Goal: Task Accomplishment & Management: Use online tool/utility

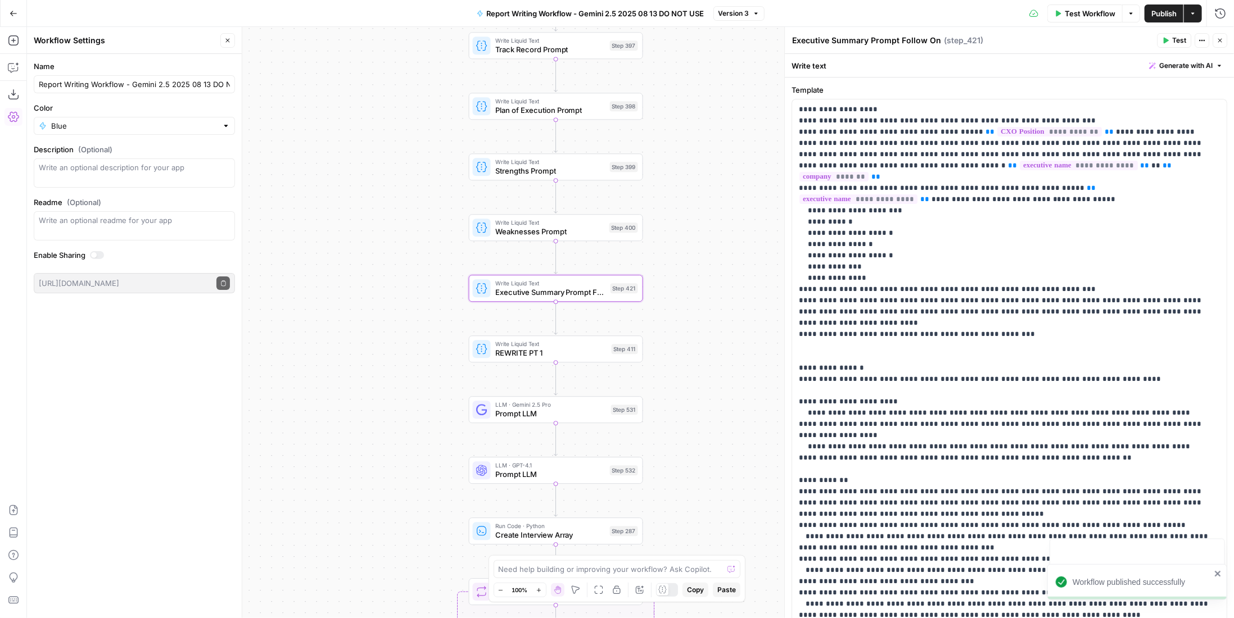
scroll to position [502, 0]
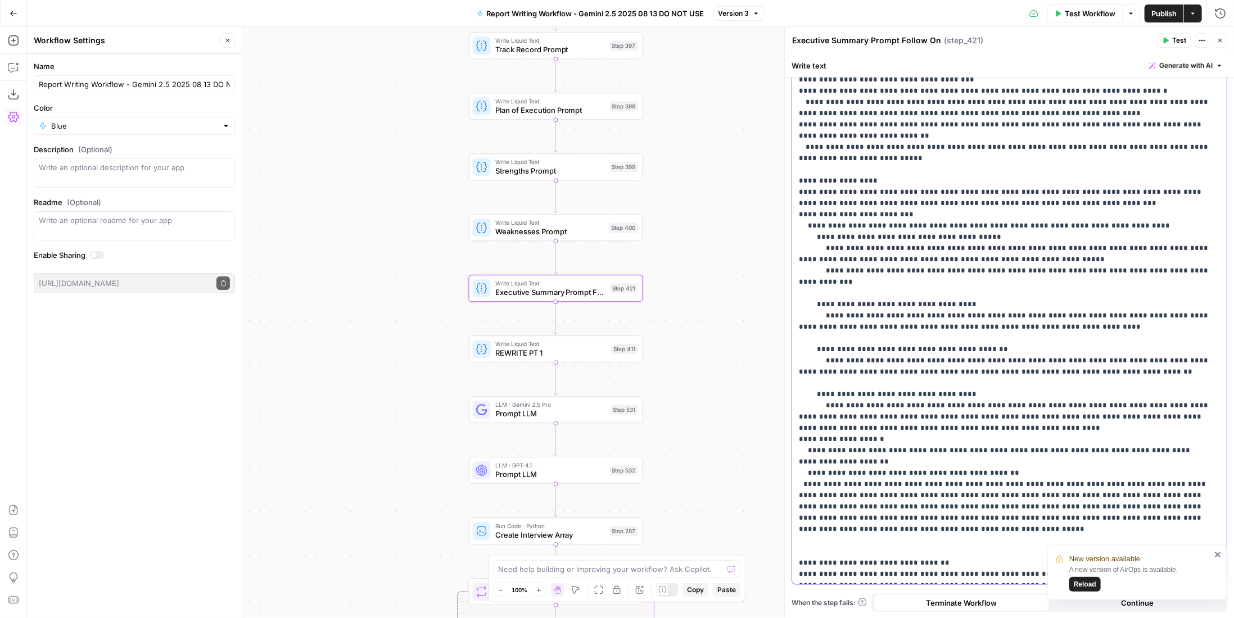
click at [874, 197] on p "**********" at bounding box center [1005, 91] width 413 height 978
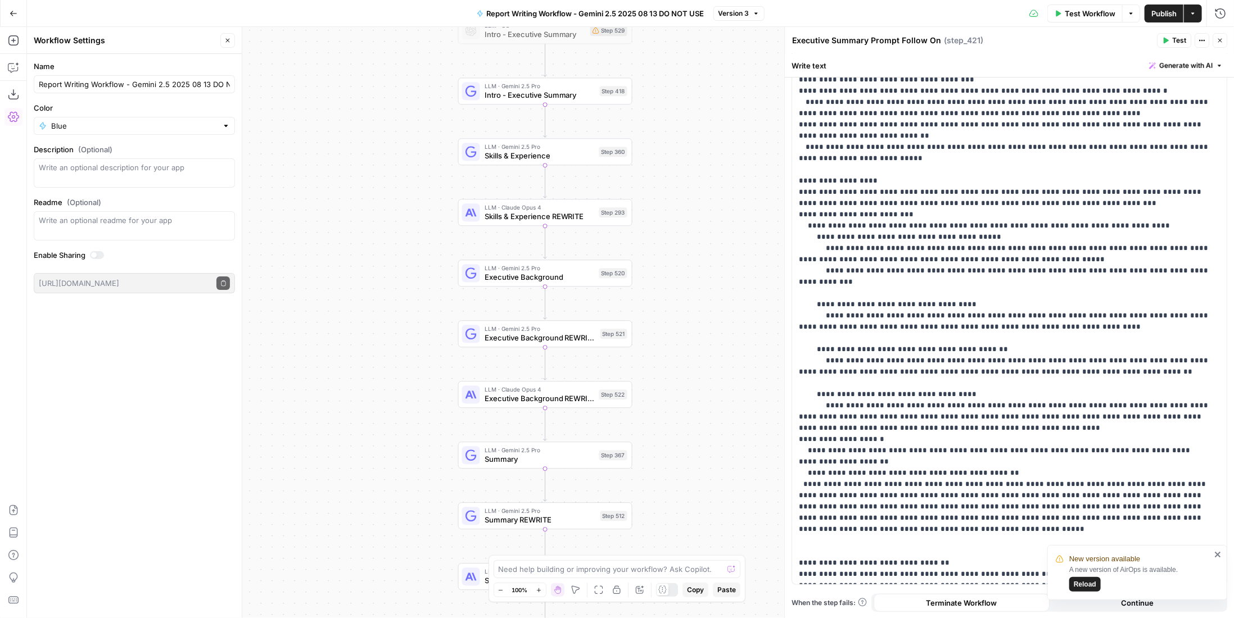
drag, startPoint x: 713, startPoint y: 387, endPoint x: 702, endPoint y: 293, distance: 94.5
click at [702, 293] on div "true false Workflow Set Inputs Inputs LLM · Perplexity Sonar Deep Research Late…" at bounding box center [630, 322] width 1207 height 591
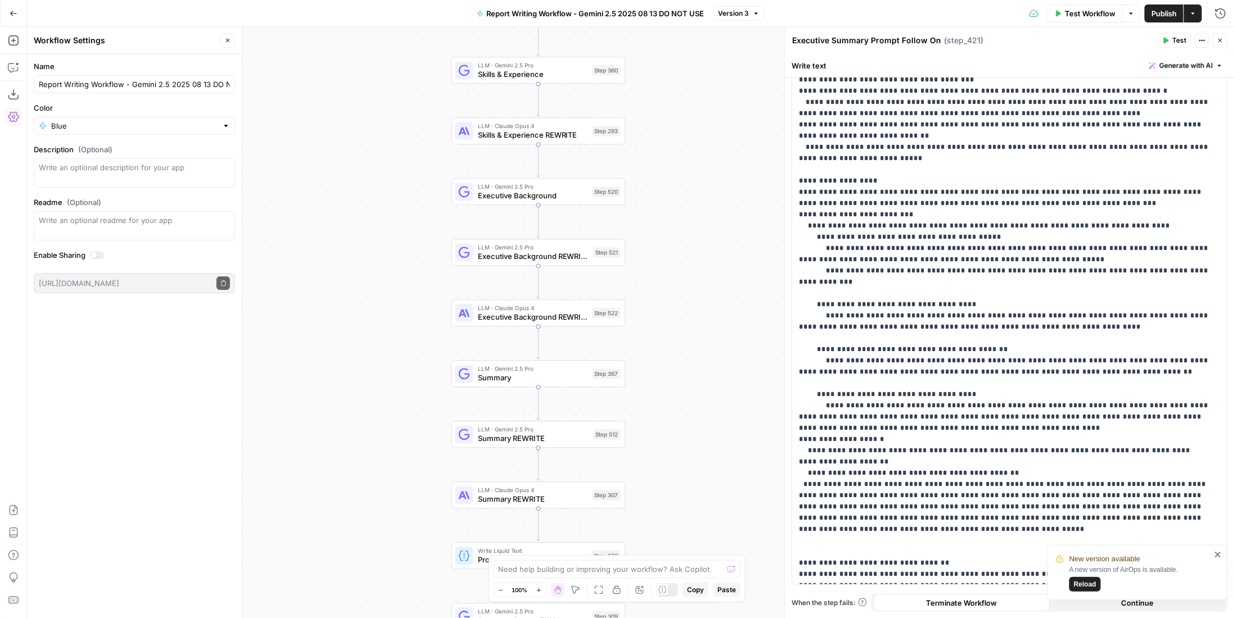
drag, startPoint x: 710, startPoint y: 399, endPoint x: 701, endPoint y: 311, distance: 88.1
click at [701, 311] on div "true false Workflow Set Inputs Inputs LLM · Perplexity Sonar Deep Research Late…" at bounding box center [630, 322] width 1207 height 591
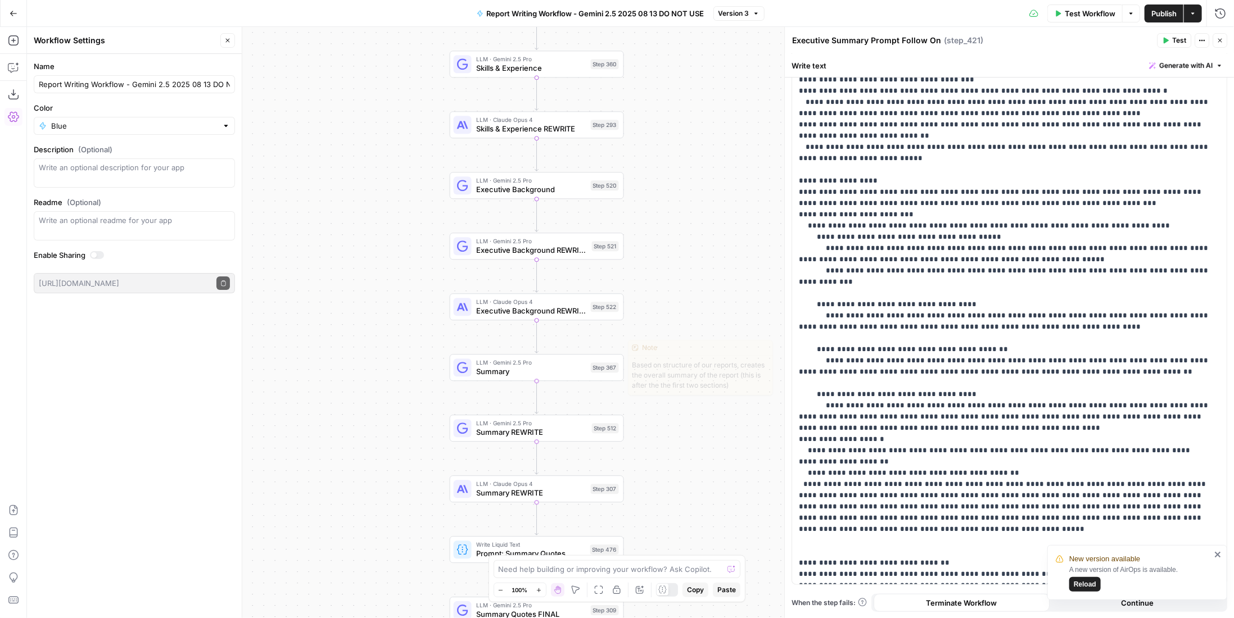
click at [596, 372] on div "Step 367" at bounding box center [605, 368] width 28 height 10
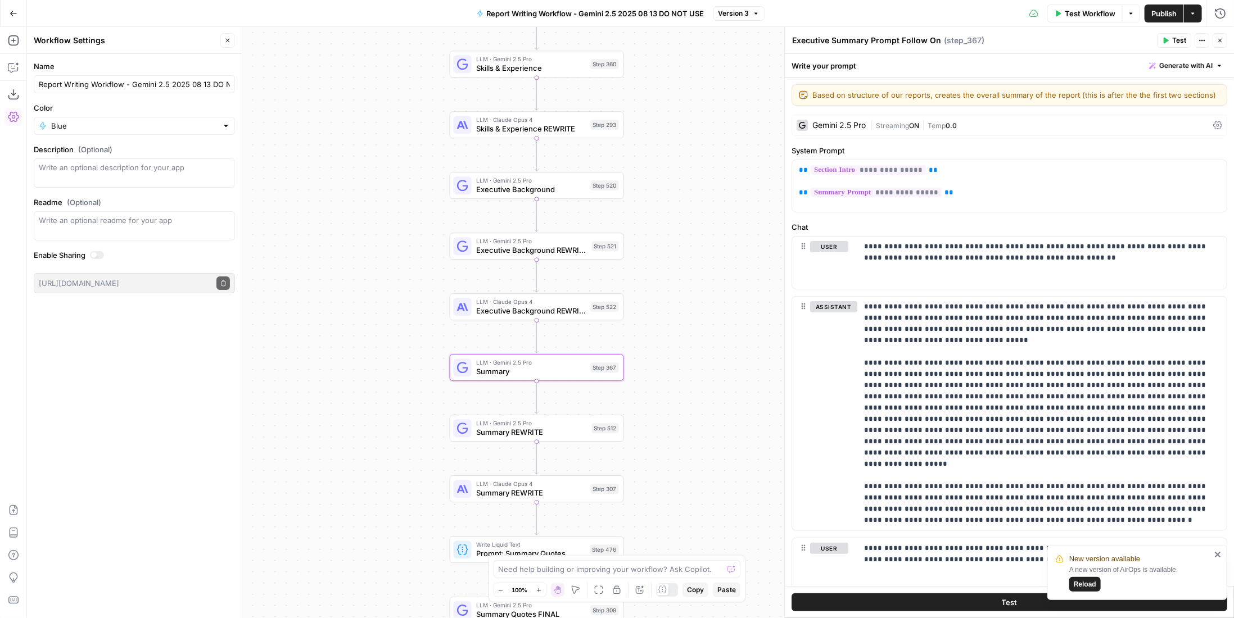
type textarea "Summary"
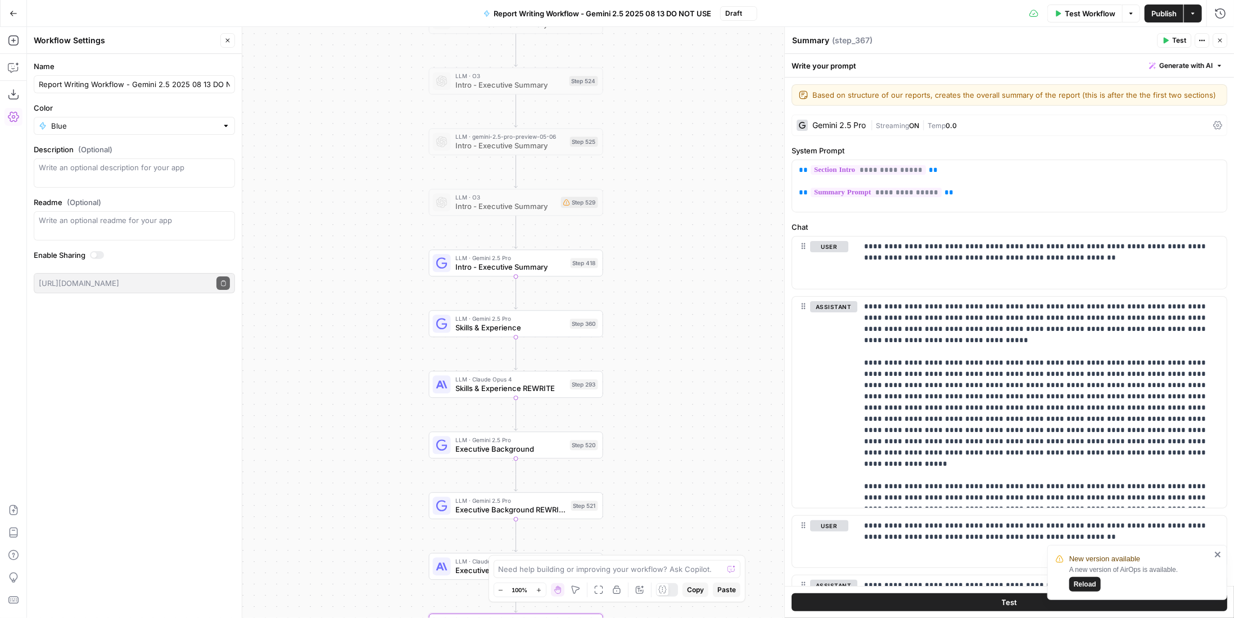
drag, startPoint x: 662, startPoint y: 394, endPoint x: 721, endPoint y: 182, distance: 220.0
click at [662, 393] on div "true false Workflow Set Inputs Inputs LLM · Perplexity Sonar Deep Research Late…" at bounding box center [630, 322] width 1207 height 591
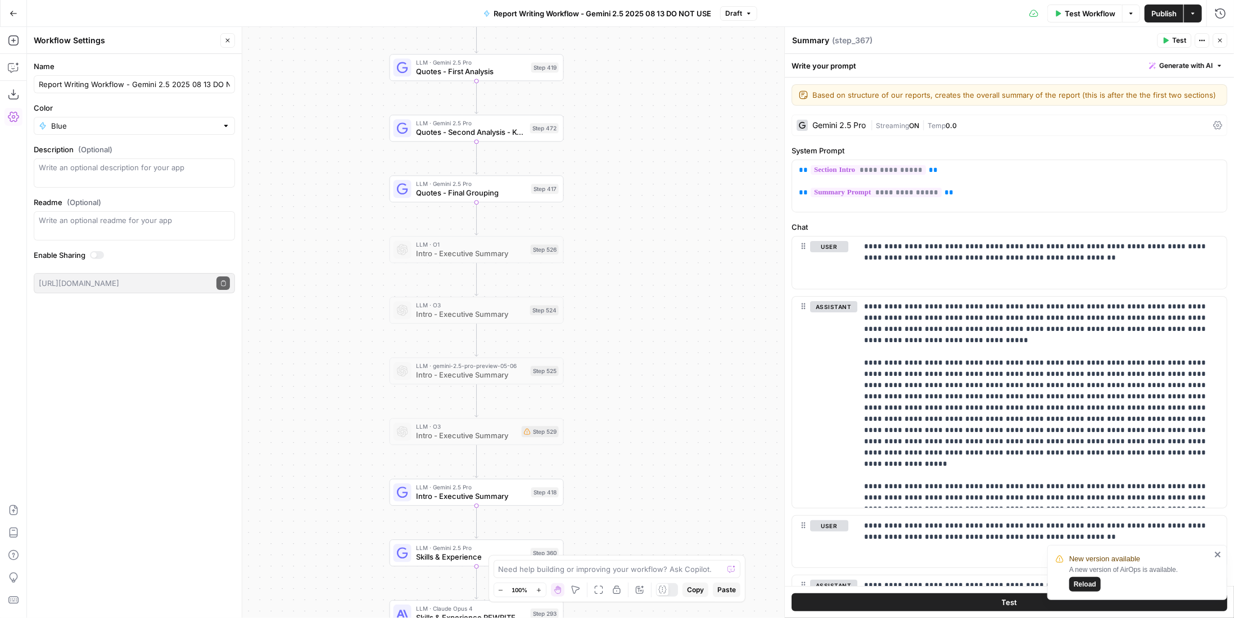
drag, startPoint x: 684, startPoint y: 391, endPoint x: 681, endPoint y: 412, distance: 21.0
click at [681, 412] on div "true false Workflow Set Inputs Inputs LLM · Perplexity Sonar Deep Research Late…" at bounding box center [630, 322] width 1207 height 591
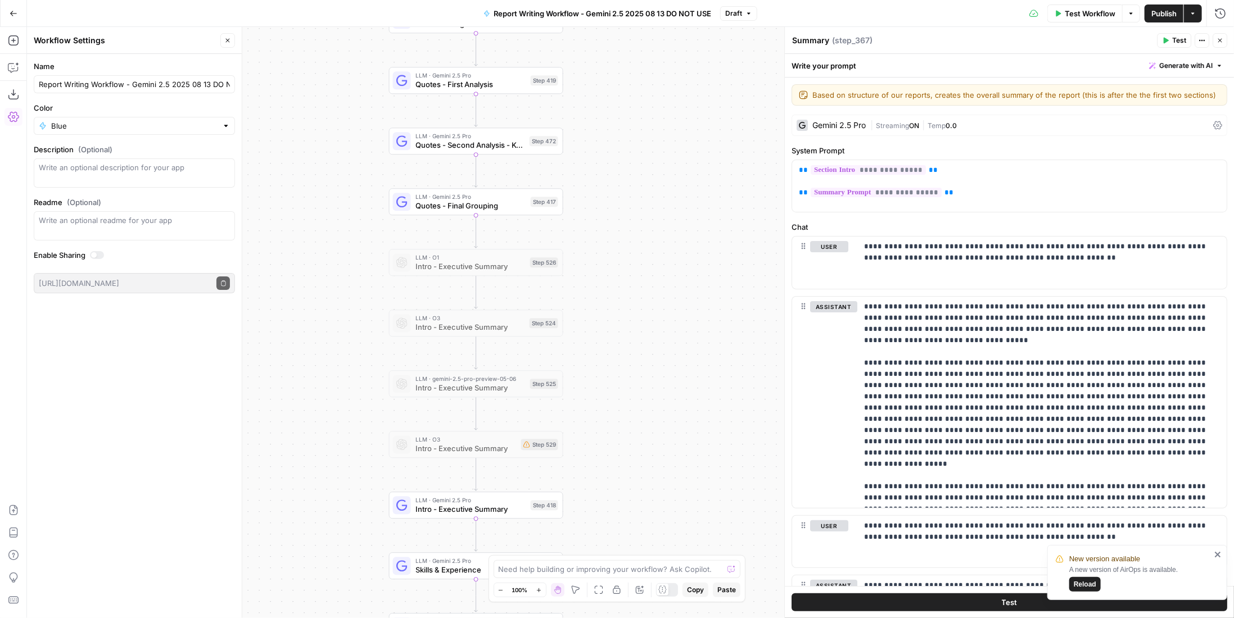
drag, startPoint x: 731, startPoint y: 177, endPoint x: 720, endPoint y: 296, distance: 119.8
click at [700, 399] on div "true false Workflow Set Inputs Inputs LLM · Perplexity Sonar Deep Research Late…" at bounding box center [630, 322] width 1207 height 591
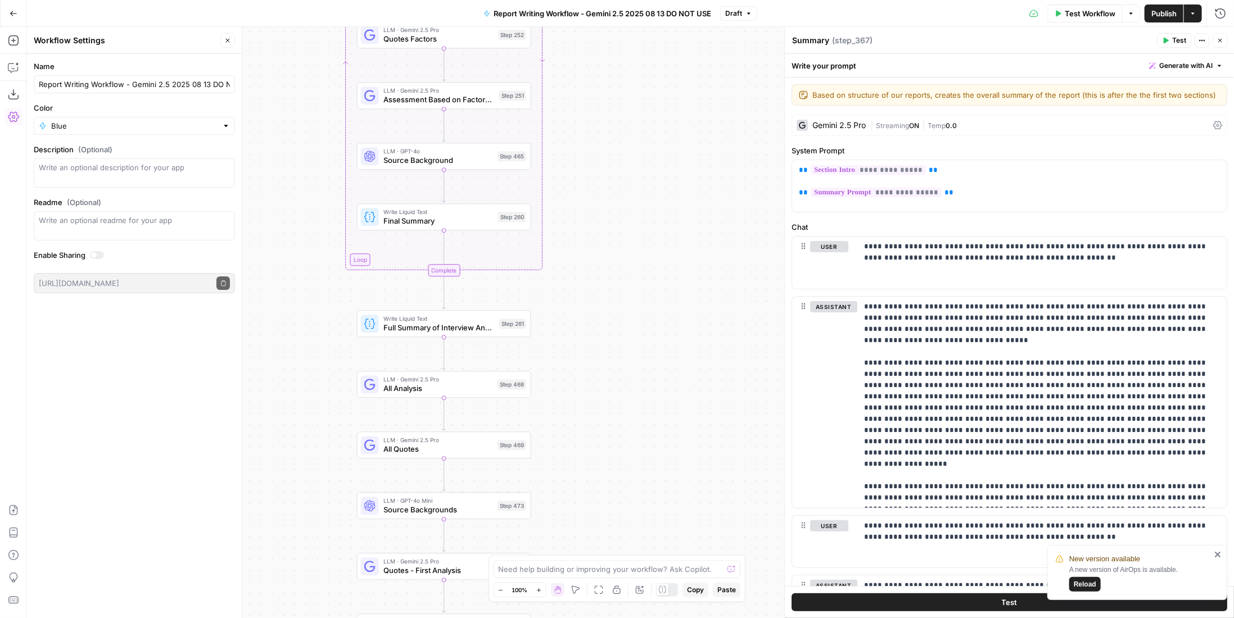
drag, startPoint x: 716, startPoint y: 298, endPoint x: 721, endPoint y: 376, distance: 78.3
click at [719, 431] on div "true false Workflow Set Inputs Inputs LLM · Perplexity Sonar Deep Research Late…" at bounding box center [630, 322] width 1207 height 591
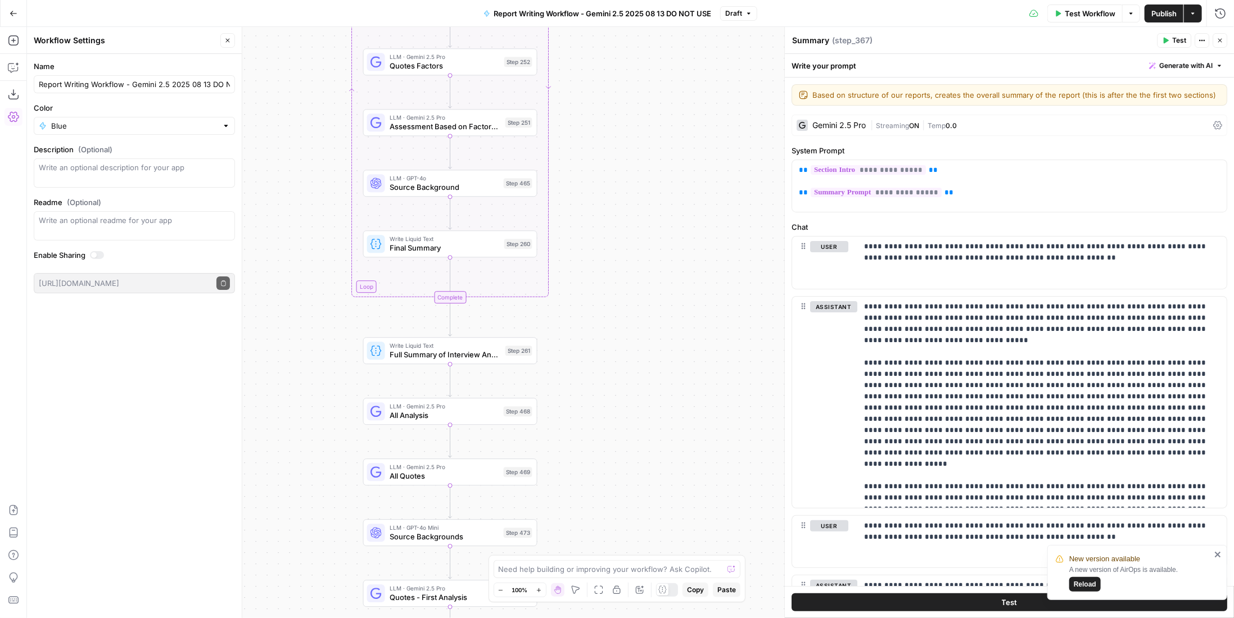
drag, startPoint x: 684, startPoint y: 190, endPoint x: 713, endPoint y: 453, distance: 264.1
click at [712, 464] on div "true false Workflow Set Inputs Inputs LLM · Perplexity Sonar Deep Research Late…" at bounding box center [630, 322] width 1207 height 591
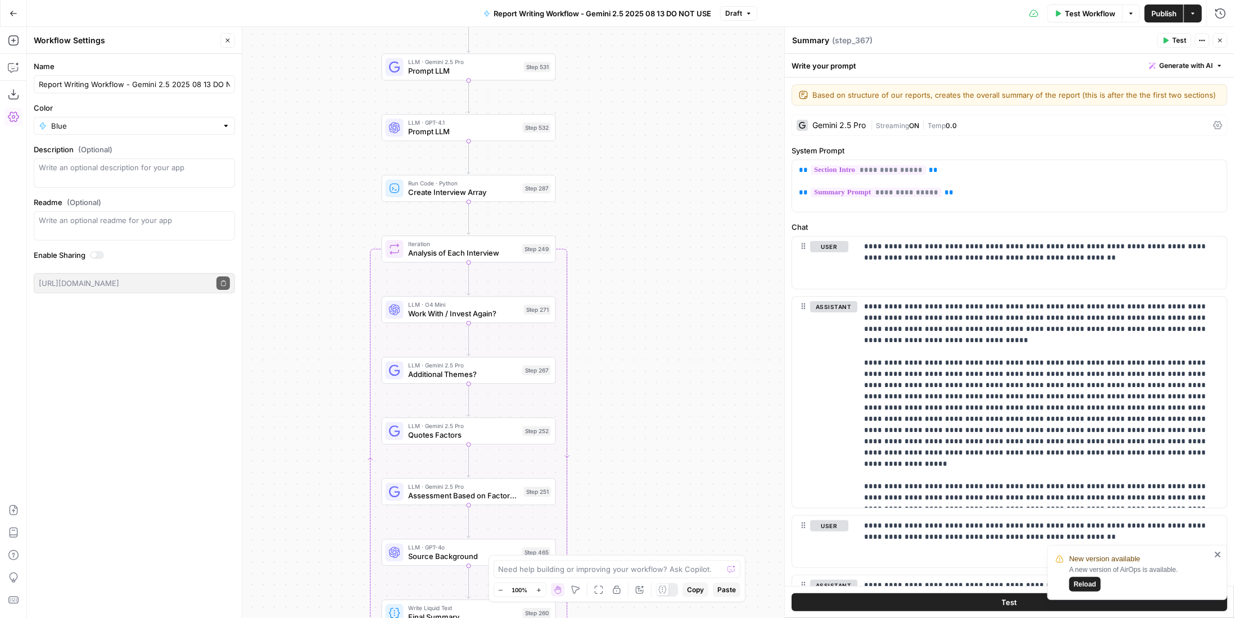
drag, startPoint x: 666, startPoint y: 303, endPoint x: 668, endPoint y: 446, distance: 143.4
click at [667, 460] on div "true false Workflow Set Inputs Inputs LLM · Perplexity Sonar Deep Research Late…" at bounding box center [630, 322] width 1207 height 591
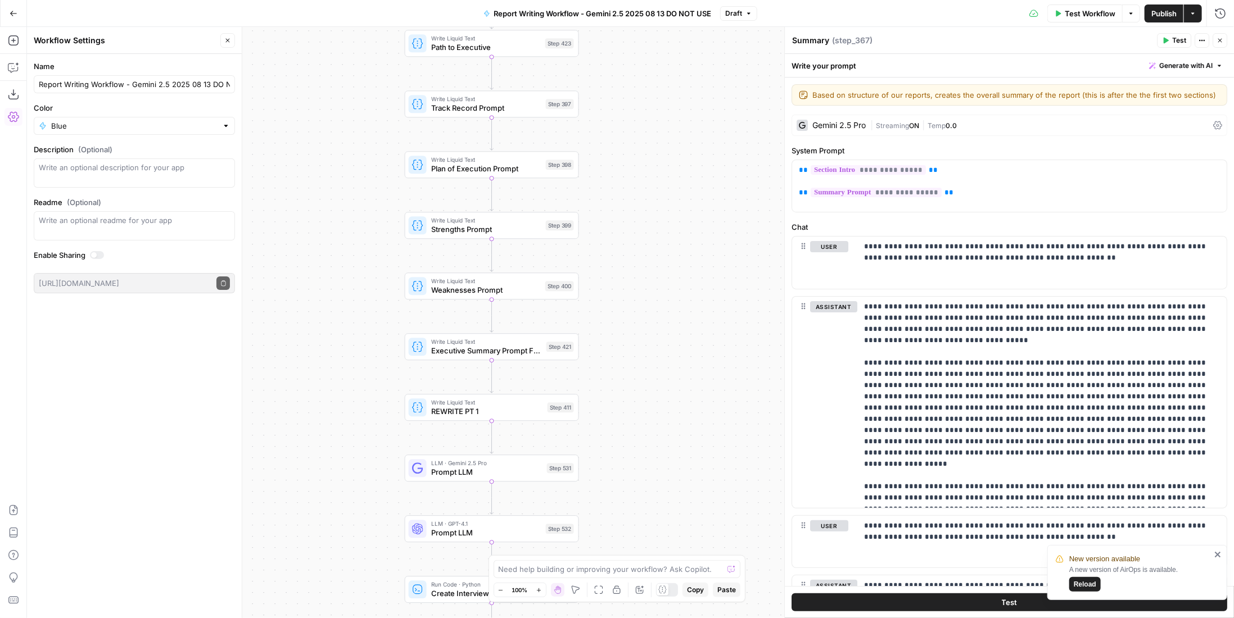
drag, startPoint x: 642, startPoint y: 206, endPoint x: 686, endPoint y: 249, distance: 61.2
click at [665, 451] on div "true false Workflow Set Inputs Inputs LLM · Perplexity Sonar Deep Research Late…" at bounding box center [630, 322] width 1207 height 591
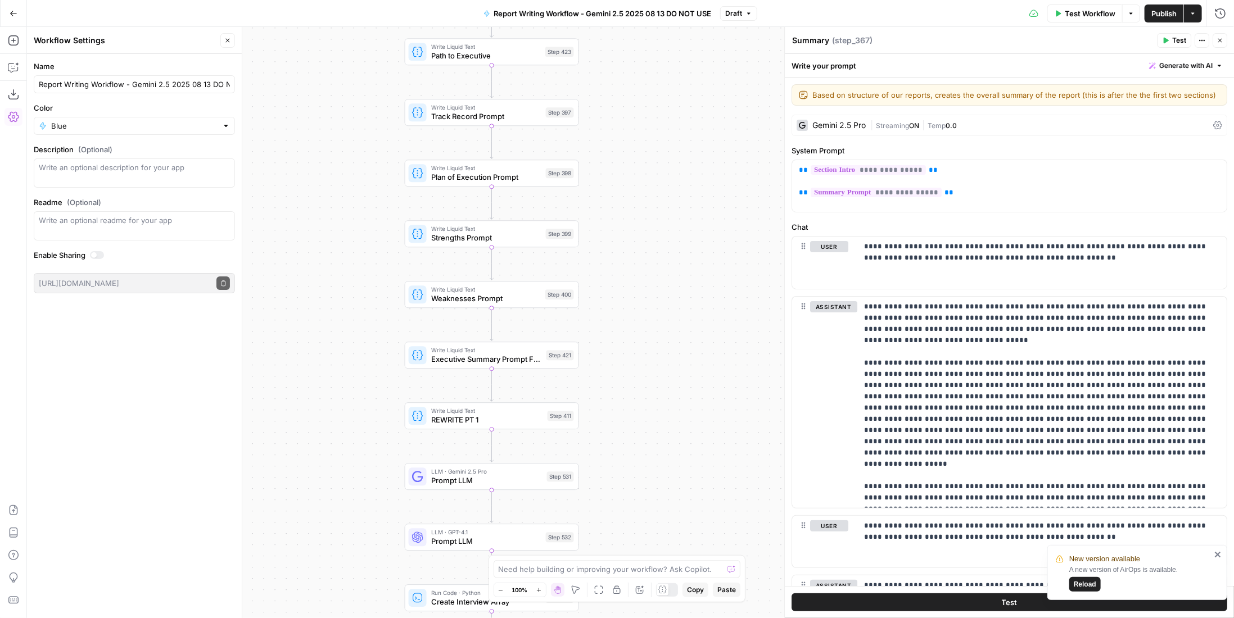
drag, startPoint x: 681, startPoint y: 215, endPoint x: 668, endPoint y: 419, distance: 204.5
click at [667, 424] on div "true false Workflow Set Inputs Inputs LLM · Perplexity Sonar Deep Research Late…" at bounding box center [630, 322] width 1207 height 591
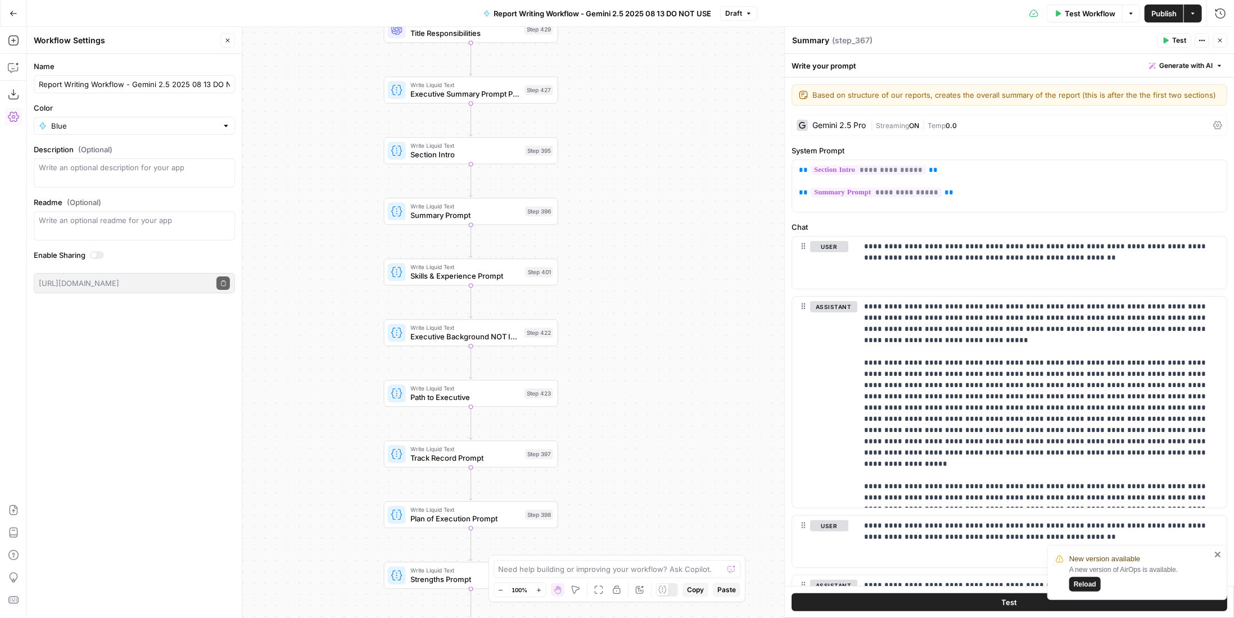
drag, startPoint x: 653, startPoint y: 309, endPoint x: 654, endPoint y: 365, distance: 56.2
click at [654, 365] on div "true false Workflow Set Inputs Inputs LLM · Perplexity Sonar Deep Research Late…" at bounding box center [630, 322] width 1207 height 591
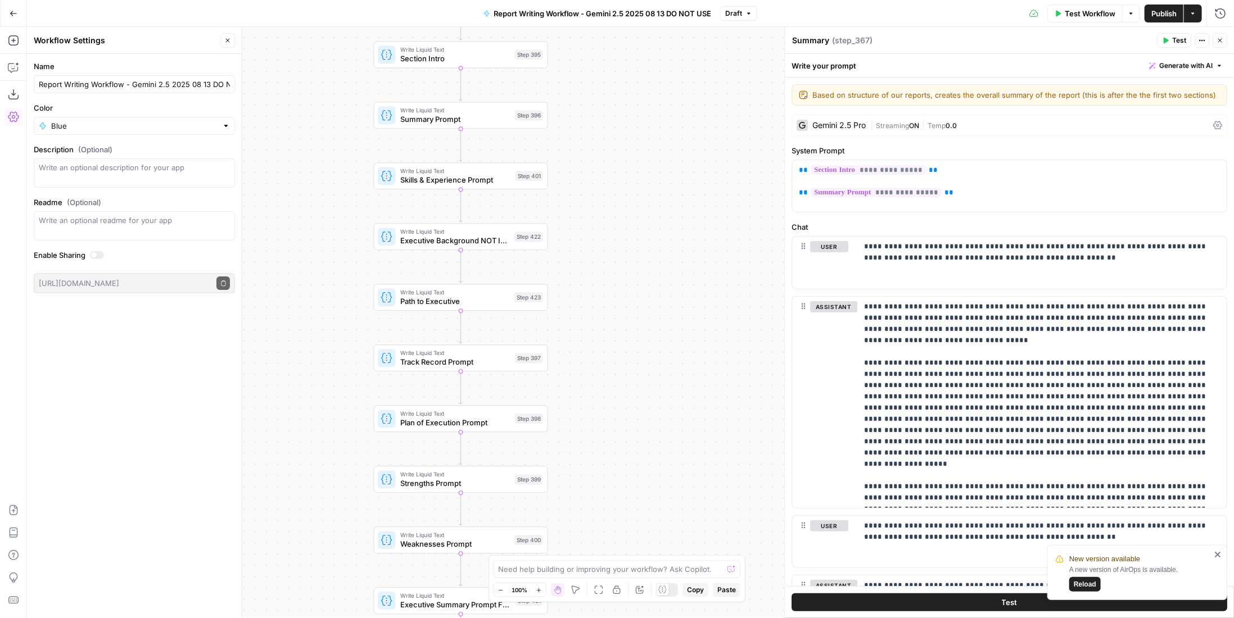
drag, startPoint x: 640, startPoint y: 457, endPoint x: 630, endPoint y: 346, distance: 111.8
click at [630, 346] on div "true false Workflow Set Inputs Inputs LLM · Perplexity Sonar Deep Research Late…" at bounding box center [630, 322] width 1207 height 591
drag, startPoint x: 621, startPoint y: 460, endPoint x: 620, endPoint y: 379, distance: 81.0
click at [620, 379] on div "true false Workflow Set Inputs Inputs LLM · Perplexity Sonar Deep Research Late…" at bounding box center [630, 322] width 1207 height 591
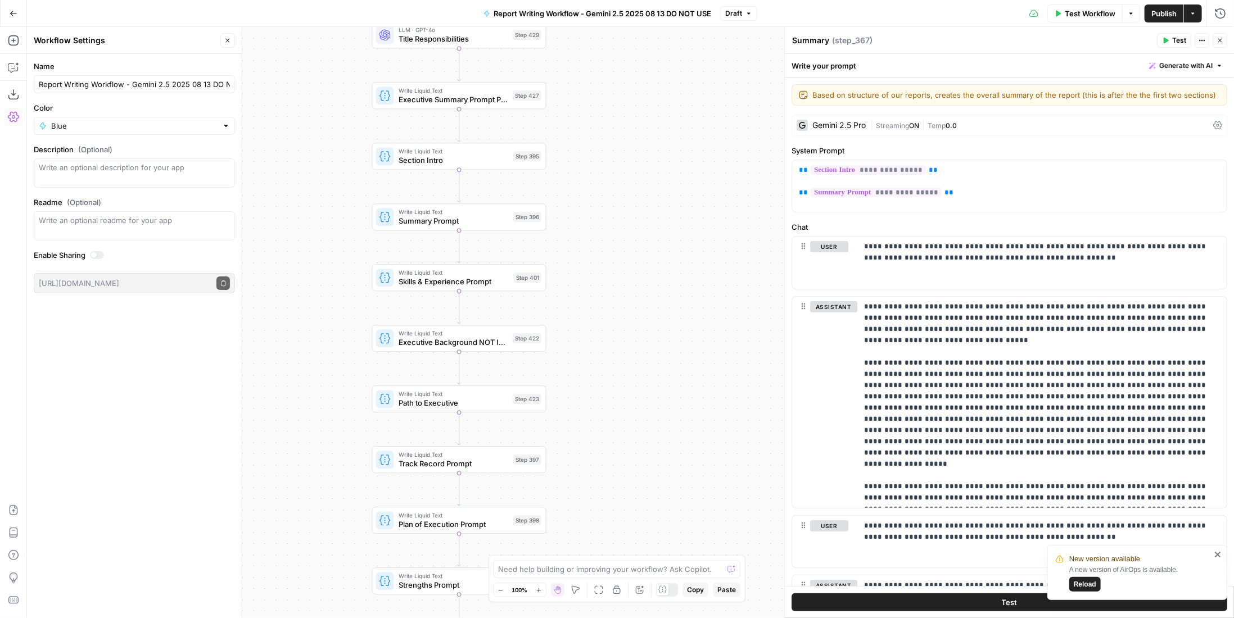
drag, startPoint x: 635, startPoint y: 200, endPoint x: 634, endPoint y: 382, distance: 182.7
click at [634, 382] on div "true false Workflow Set Inputs Inputs LLM · Perplexity Sonar Deep Research Late…" at bounding box center [630, 322] width 1207 height 591
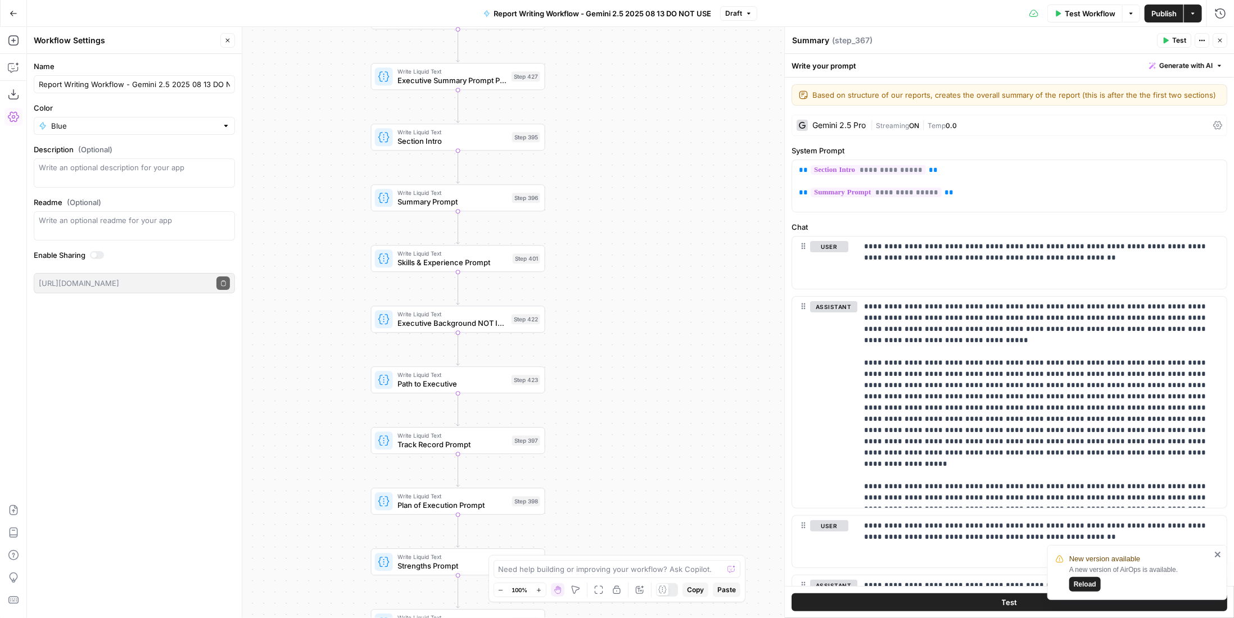
drag, startPoint x: 605, startPoint y: 409, endPoint x: 618, endPoint y: 193, distance: 216.3
click at [617, 192] on div "true false Workflow Set Inputs Inputs LLM · Perplexity Sonar Deep Research Late…" at bounding box center [630, 322] width 1207 height 591
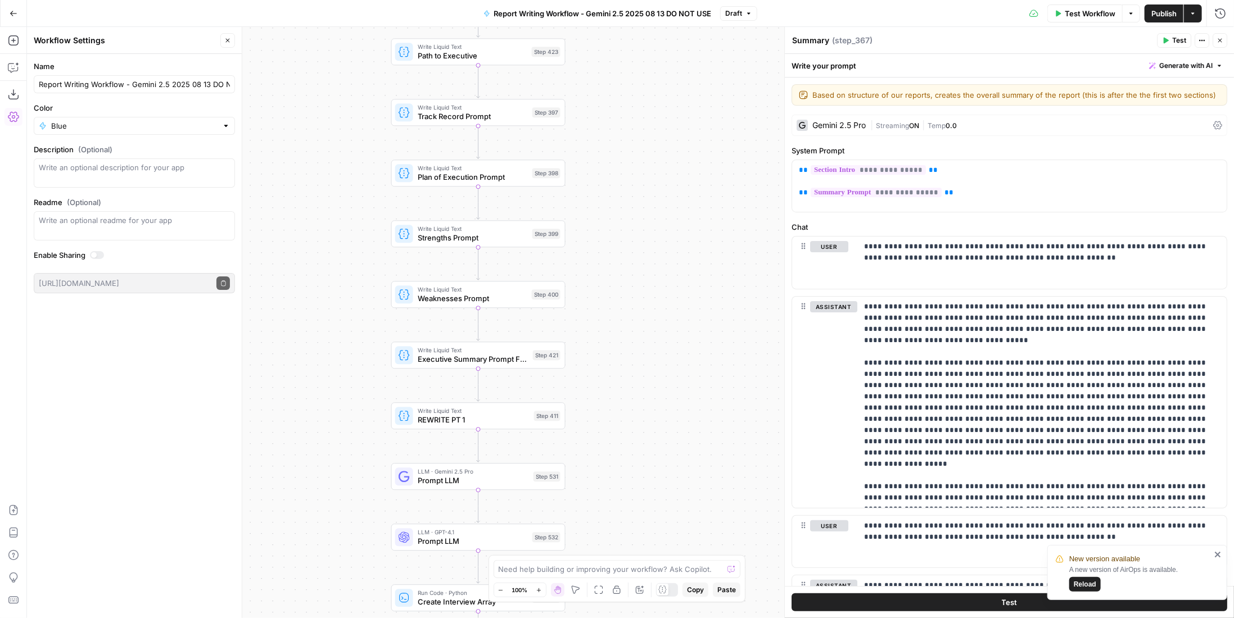
drag, startPoint x: 622, startPoint y: 386, endPoint x: 631, endPoint y: 251, distance: 135.2
click at [631, 251] on div "true false Workflow Set Inputs Inputs LLM · Perplexity Sonar Deep Research Late…" at bounding box center [630, 322] width 1207 height 591
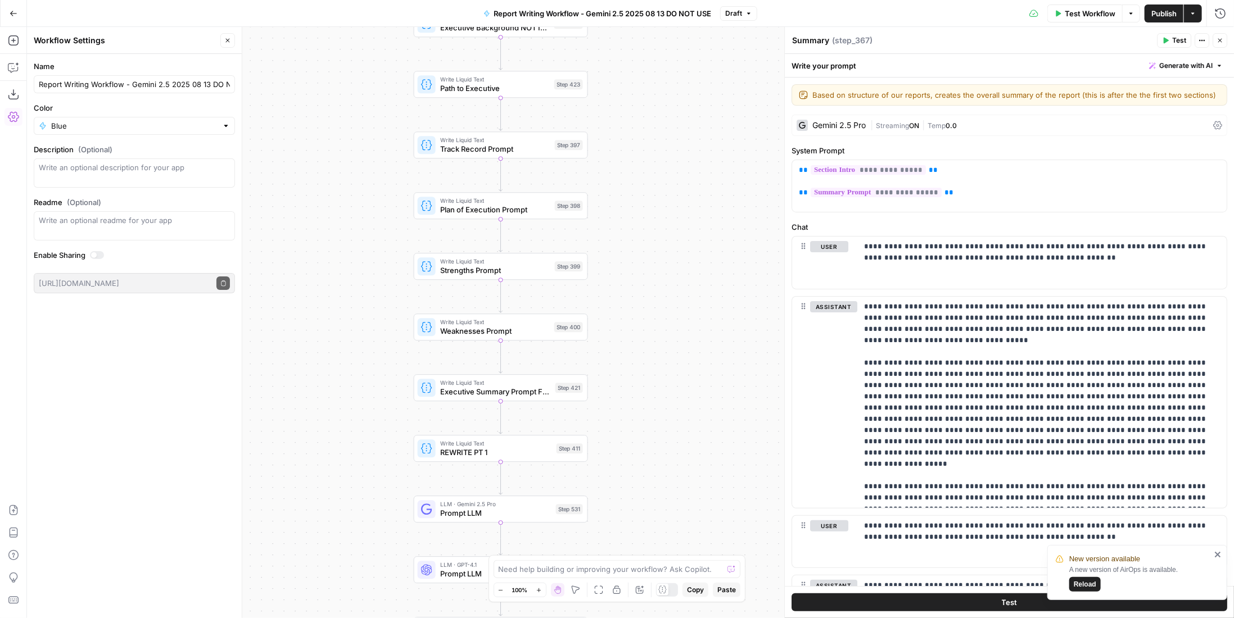
drag, startPoint x: 637, startPoint y: 409, endPoint x: 659, endPoint y: 473, distance: 68.3
click at [659, 473] on div "true false Workflow Set Inputs Inputs LLM · Perplexity Sonar Deep Research Late…" at bounding box center [630, 322] width 1207 height 591
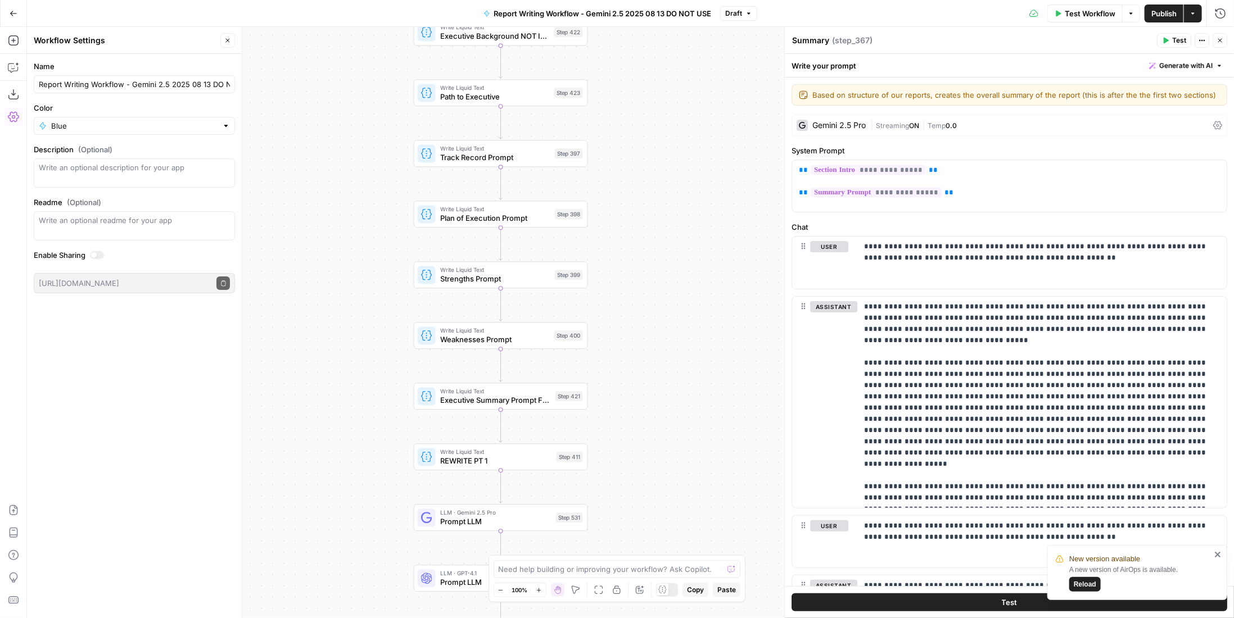
drag, startPoint x: 700, startPoint y: 202, endPoint x: 670, endPoint y: 394, distance: 194.0
click at [671, 395] on div "true false Workflow Set Inputs Inputs LLM · Perplexity Sonar Deep Research Late…" at bounding box center [630, 322] width 1207 height 591
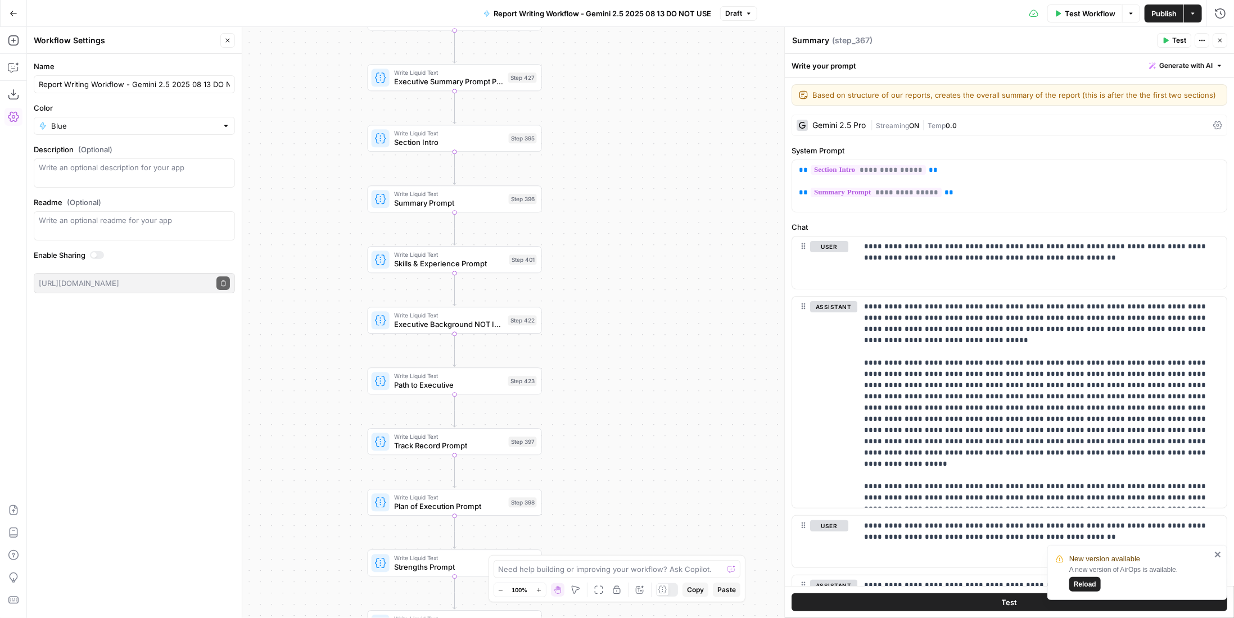
drag, startPoint x: 649, startPoint y: 266, endPoint x: 633, endPoint y: 332, distance: 67.8
click at [631, 414] on div "true false Workflow Set Inputs Inputs LLM · Perplexity Sonar Deep Research Late…" at bounding box center [630, 322] width 1207 height 591
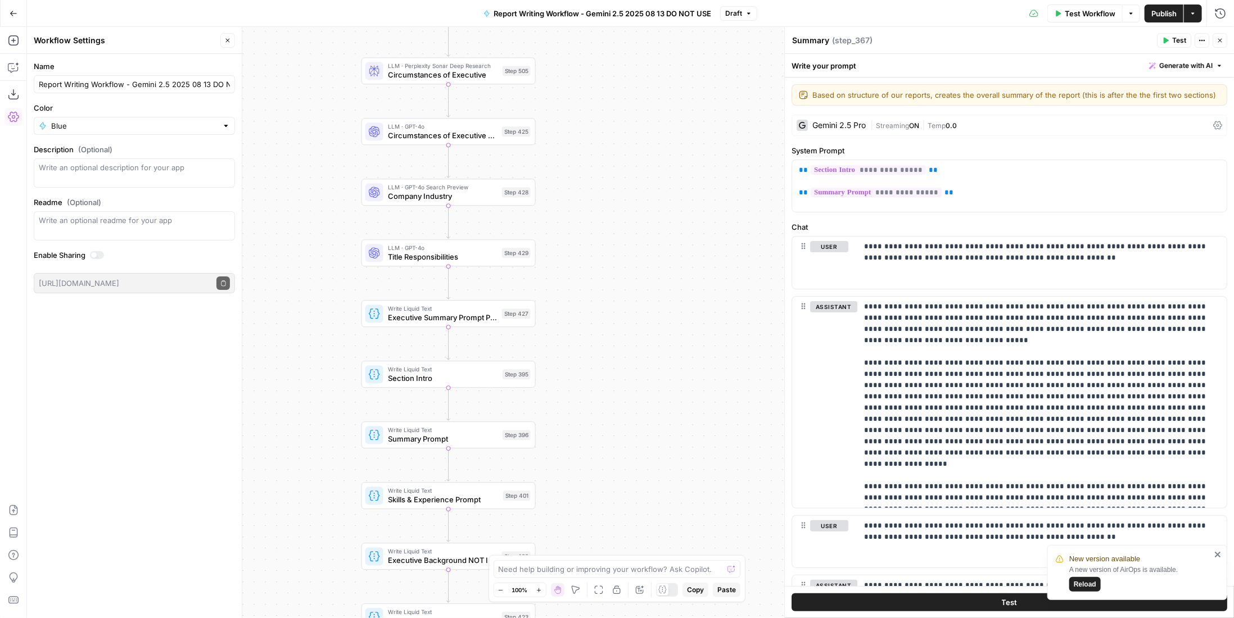
drag, startPoint x: 622, startPoint y: 369, endPoint x: 621, endPoint y: 433, distance: 64.1
click at [621, 433] on div "true false Workflow Set Inputs Inputs LLM · Perplexity Sonar Deep Research Late…" at bounding box center [630, 322] width 1207 height 591
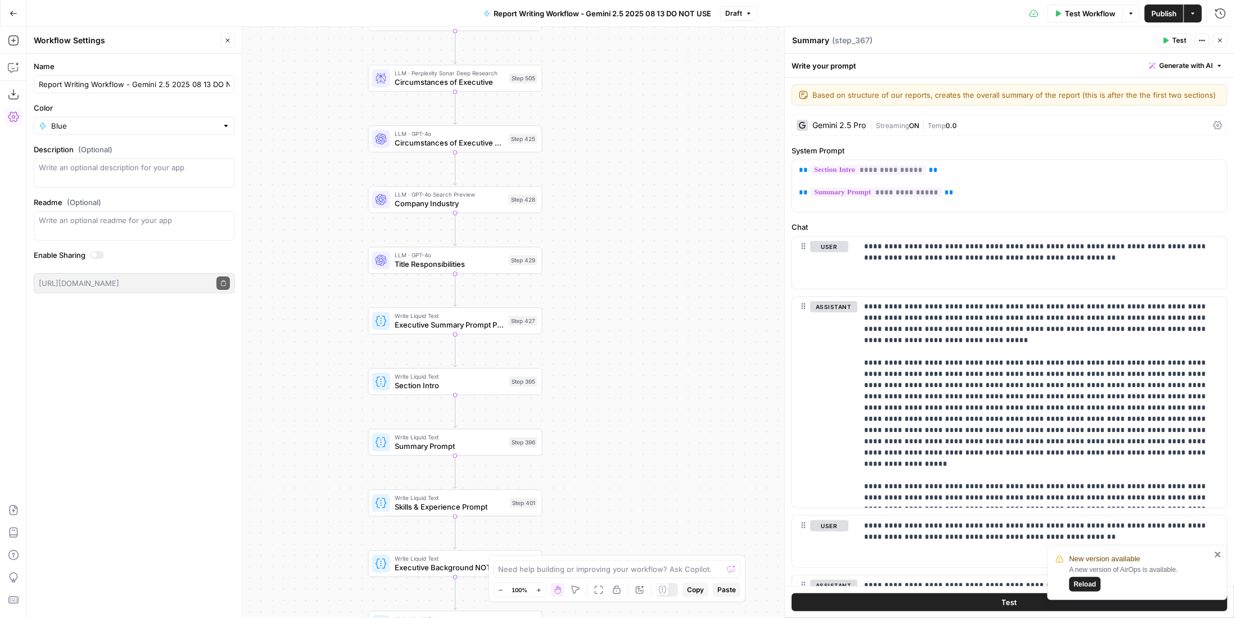
drag, startPoint x: 626, startPoint y: 366, endPoint x: 632, endPoint y: 355, distance: 12.3
click at [632, 355] on div "true false Workflow Set Inputs Inputs LLM · Perplexity Sonar Deep Research Late…" at bounding box center [630, 322] width 1207 height 591
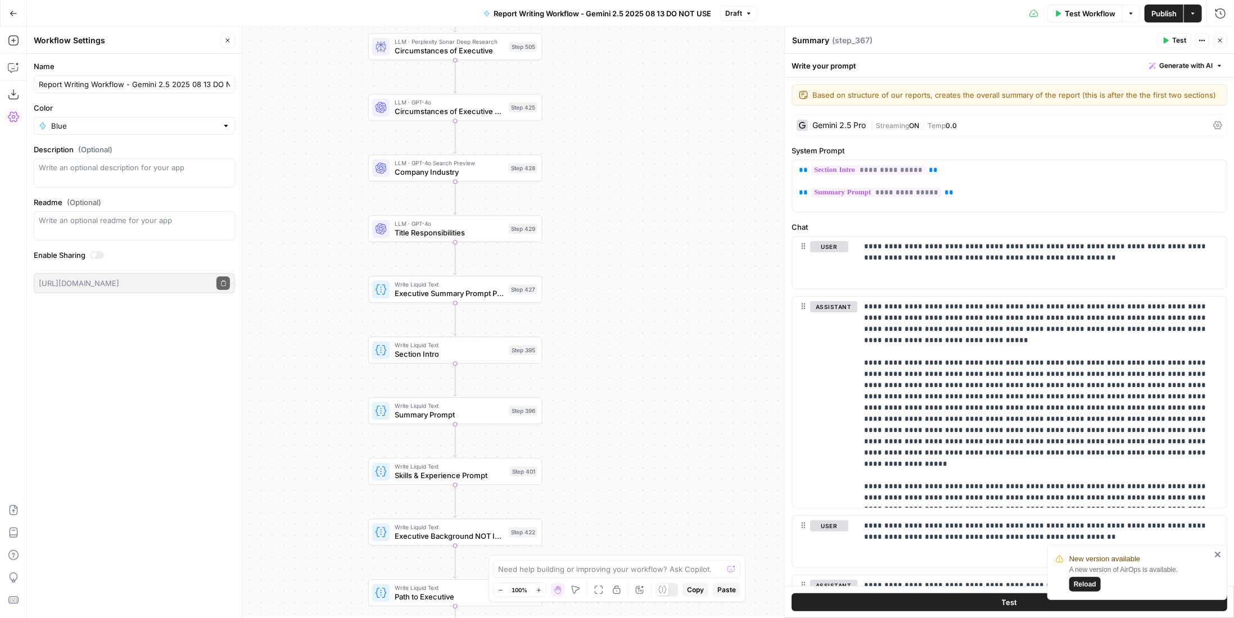
drag, startPoint x: 639, startPoint y: 436, endPoint x: 644, endPoint y: 375, distance: 61.5
click at [644, 375] on div "true false Workflow Set Inputs Inputs LLM · Perplexity Sonar Deep Research Late…" at bounding box center [630, 322] width 1207 height 591
click at [527, 347] on div "Step 396" at bounding box center [528, 350] width 28 height 10
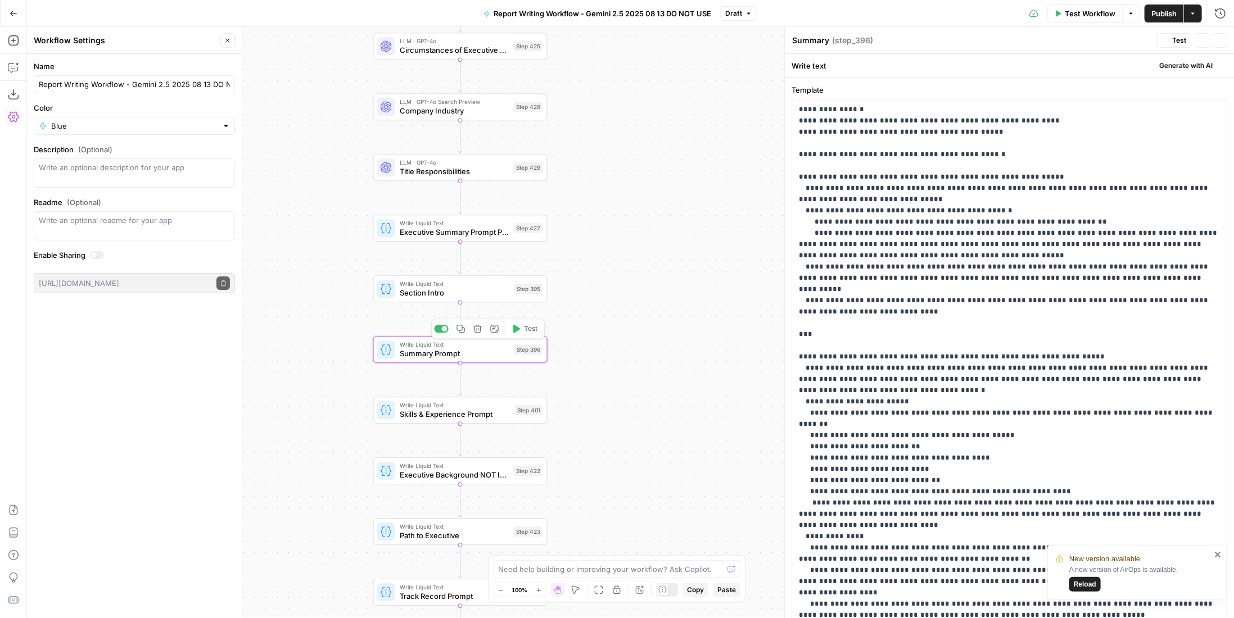
type textarea "Summary Prompt"
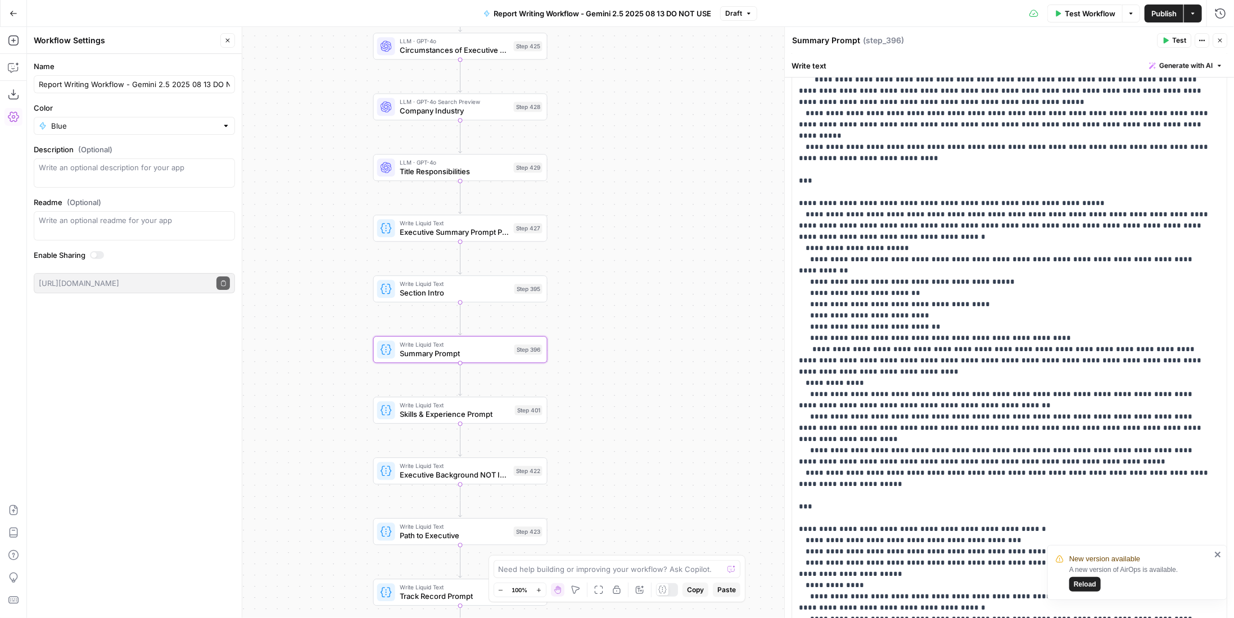
scroll to position [0, 0]
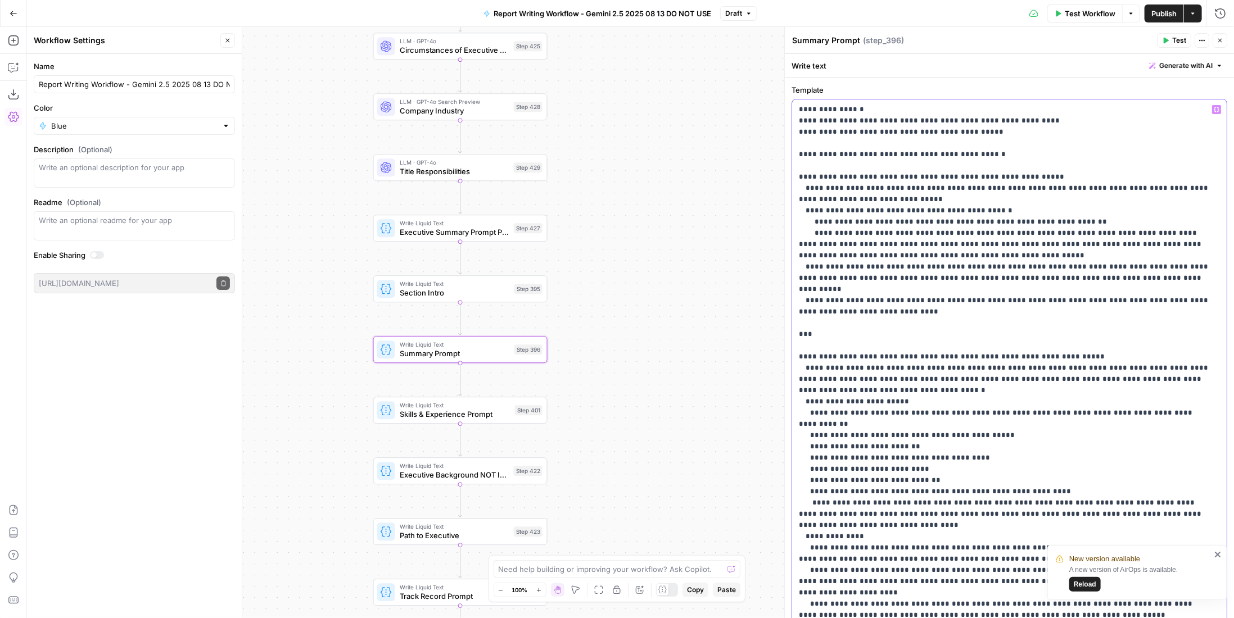
click at [873, 205] on p "**********" at bounding box center [1005, 559] width 413 height 911
